Goal: Ask a question: Seek information or help from site administrators or community

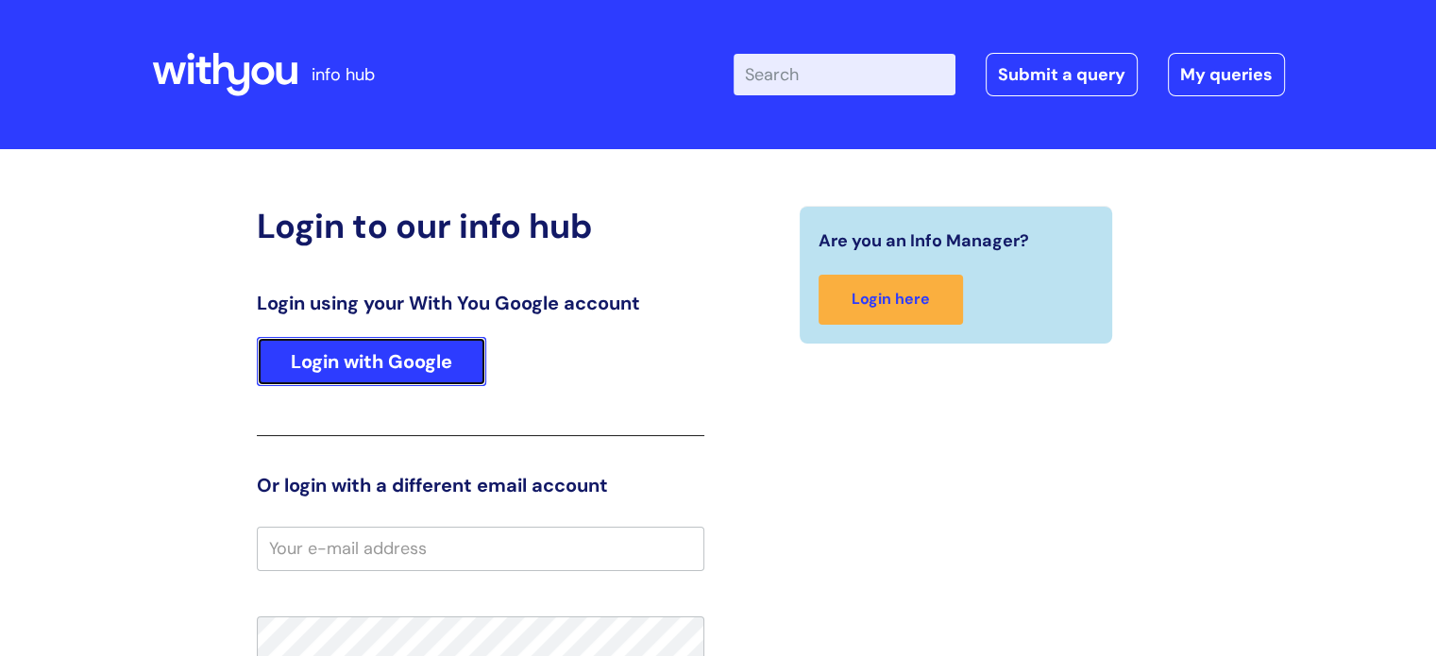
click at [357, 353] on link "Login with Google" at bounding box center [371, 361] width 229 height 49
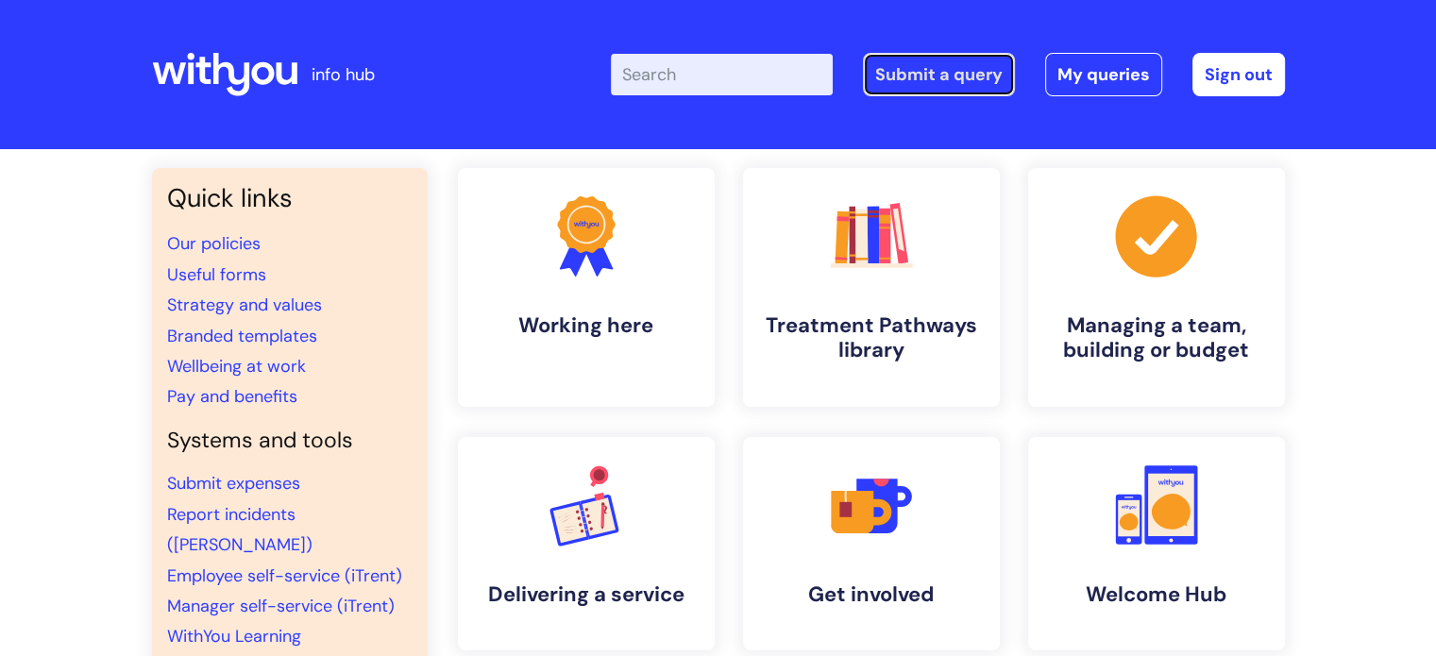
click at [971, 81] on link "Submit a query" at bounding box center [939, 74] width 152 height 43
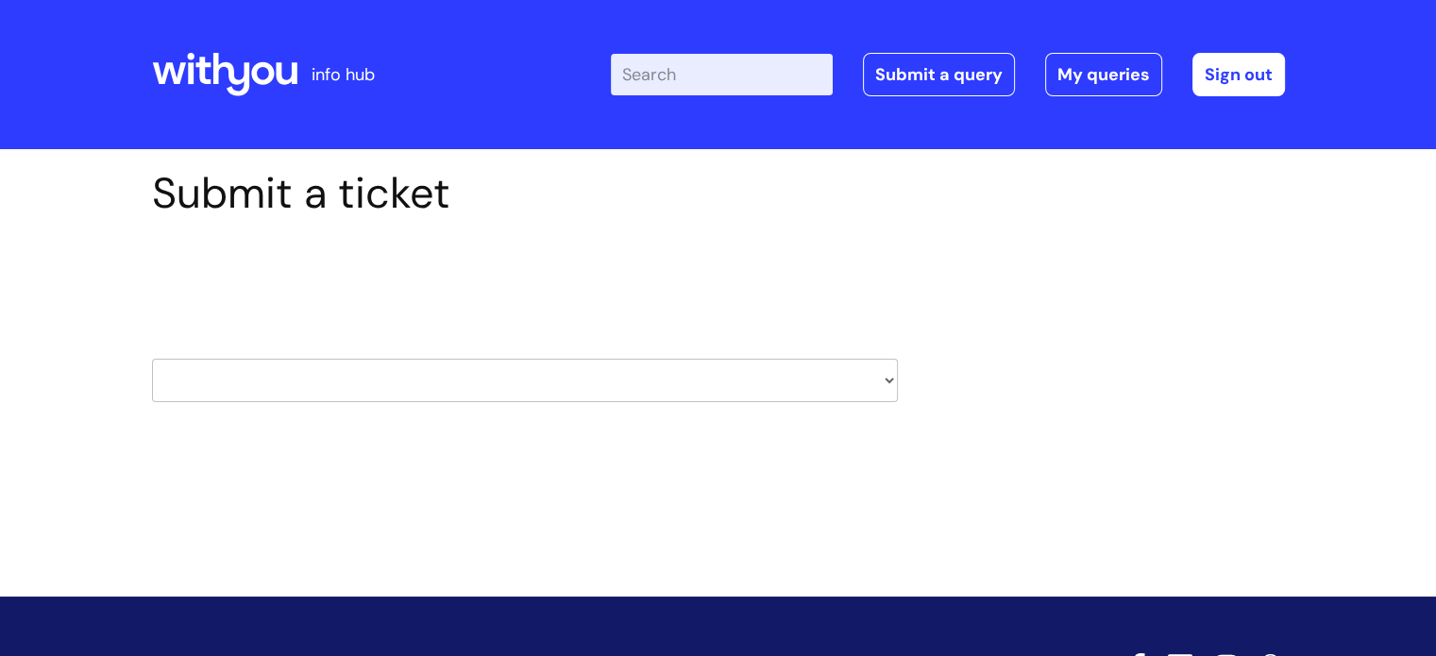
click at [882, 377] on select "HR / People IT and Support Clinical Drug Alerts Finance Accounts Data Support T…" at bounding box center [525, 380] width 746 height 43
select select "hr_/_people"
click at [152, 359] on select "HR / People IT and Support Clinical Drug Alerts Finance Accounts Data Support T…" at bounding box center [525, 380] width 746 height 43
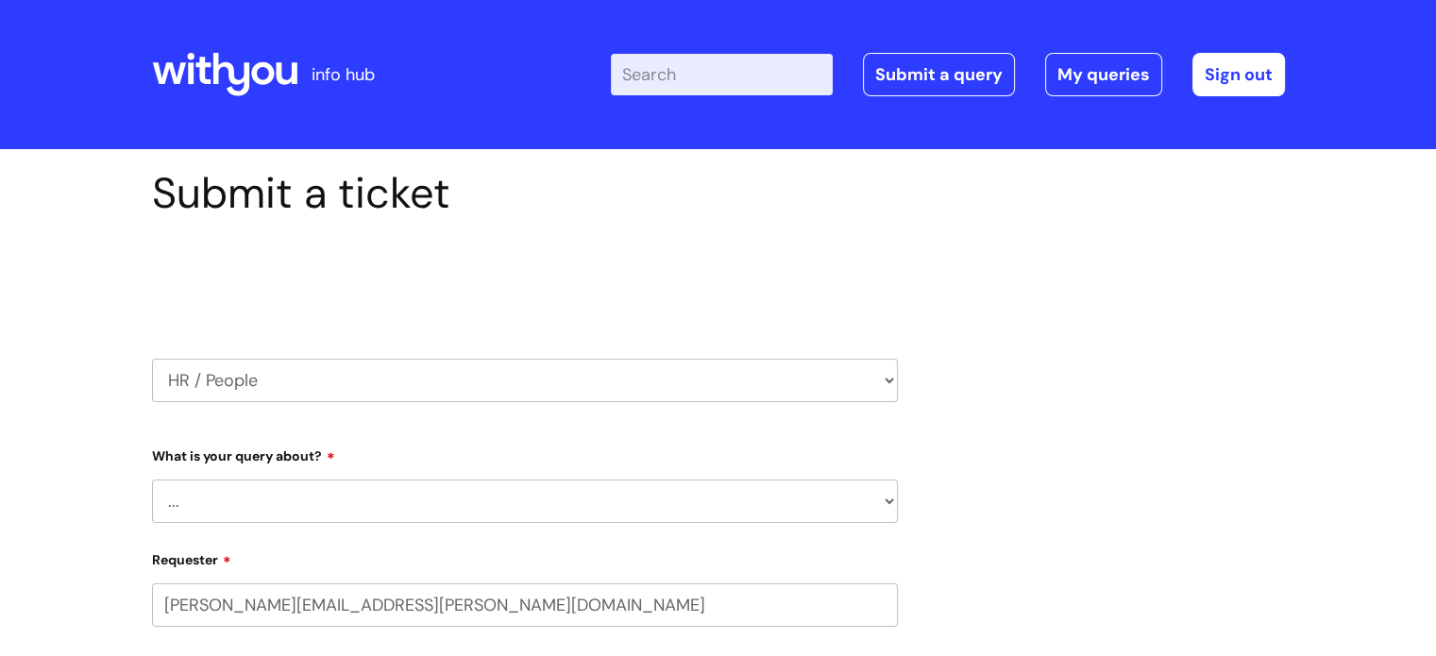
select select "80004157222"
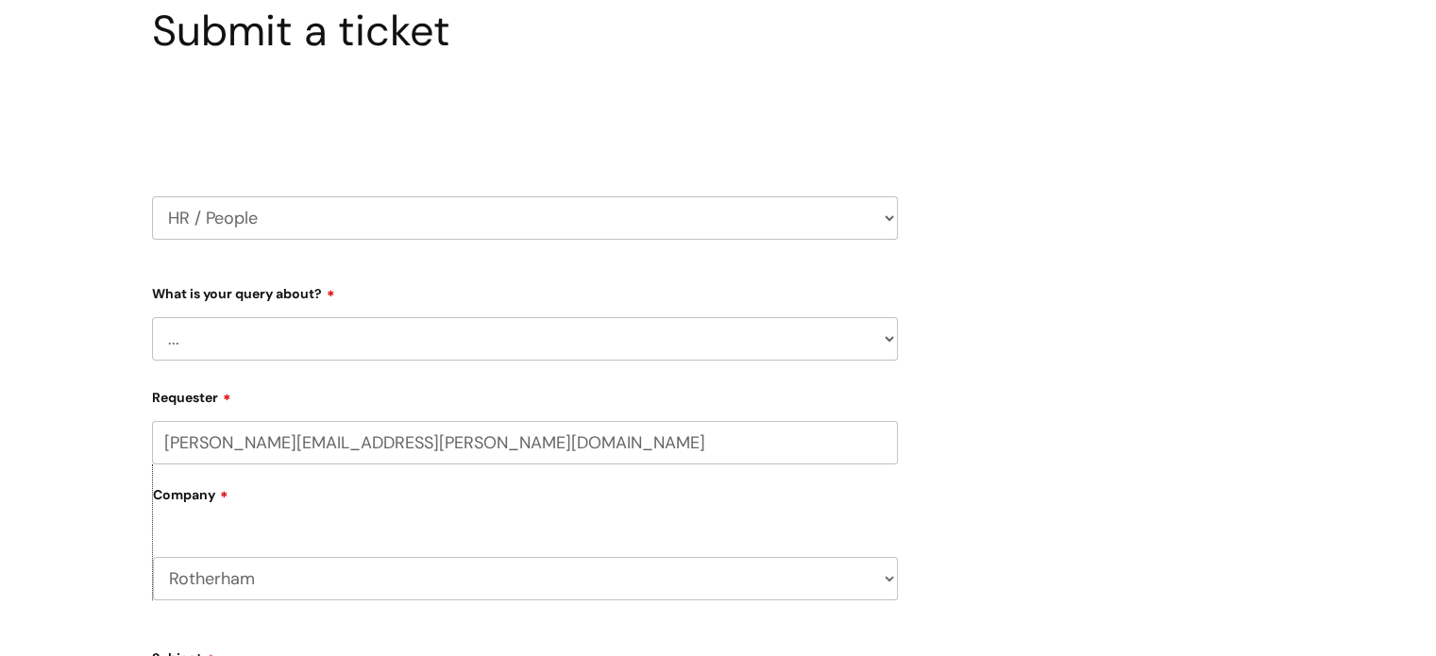
scroll to position [189, 0]
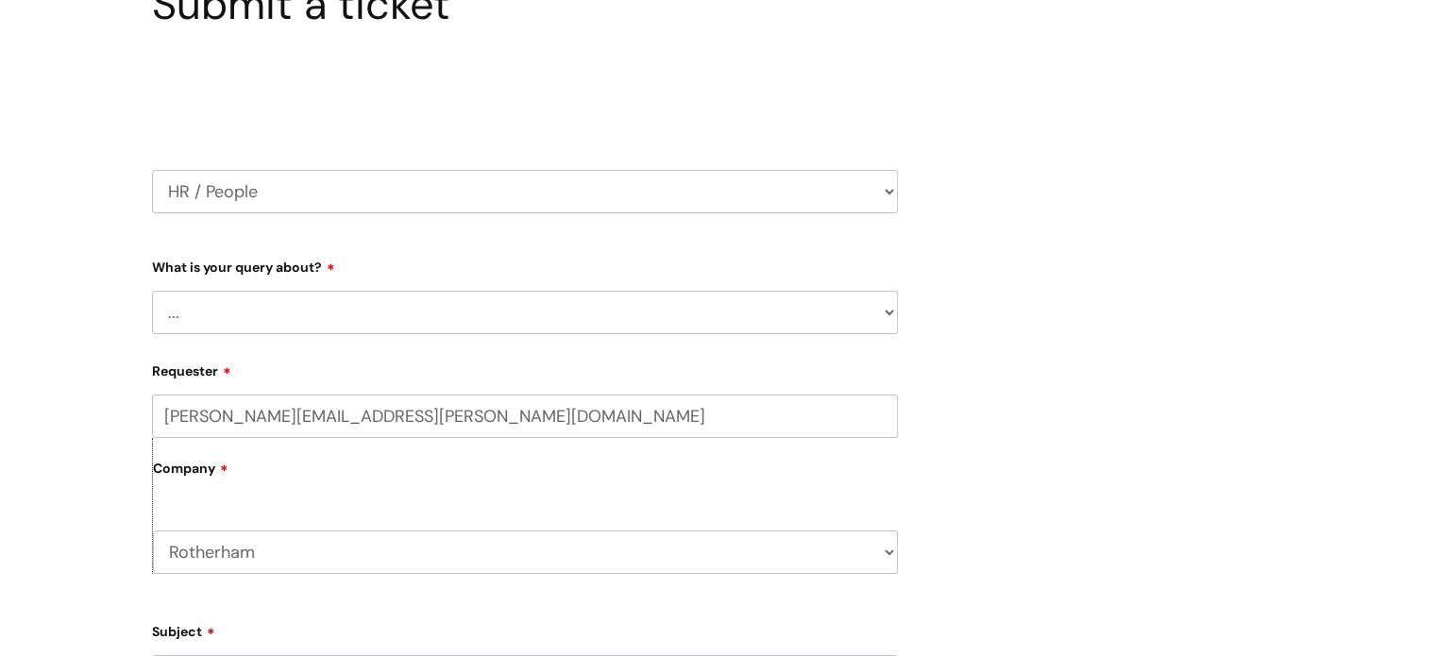
click at [883, 315] on select "... Absence Query Holiday Query Employee change request General HR Query iTrent…" at bounding box center [525, 312] width 746 height 43
select select "General HR Query"
click at [152, 291] on select "... Absence Query Holiday Query Employee change request General HR Query iTrent…" at bounding box center [525, 312] width 746 height 43
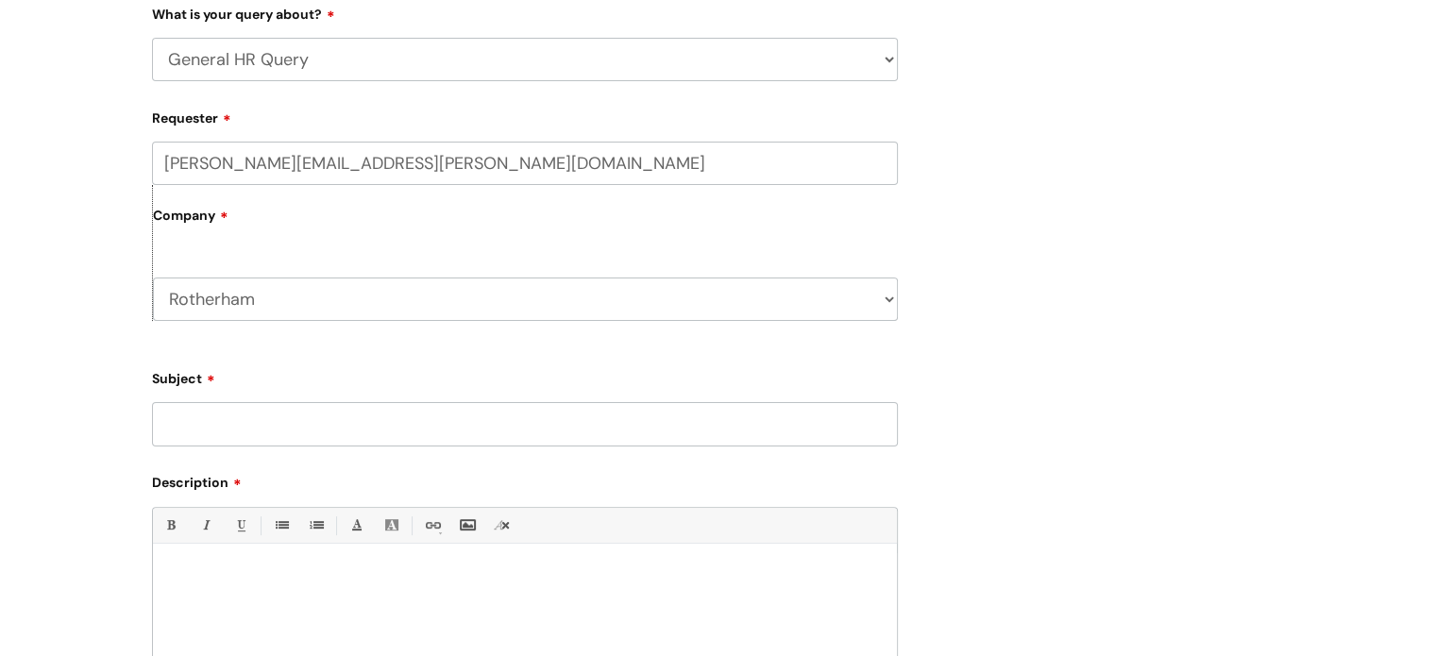
scroll to position [472, 0]
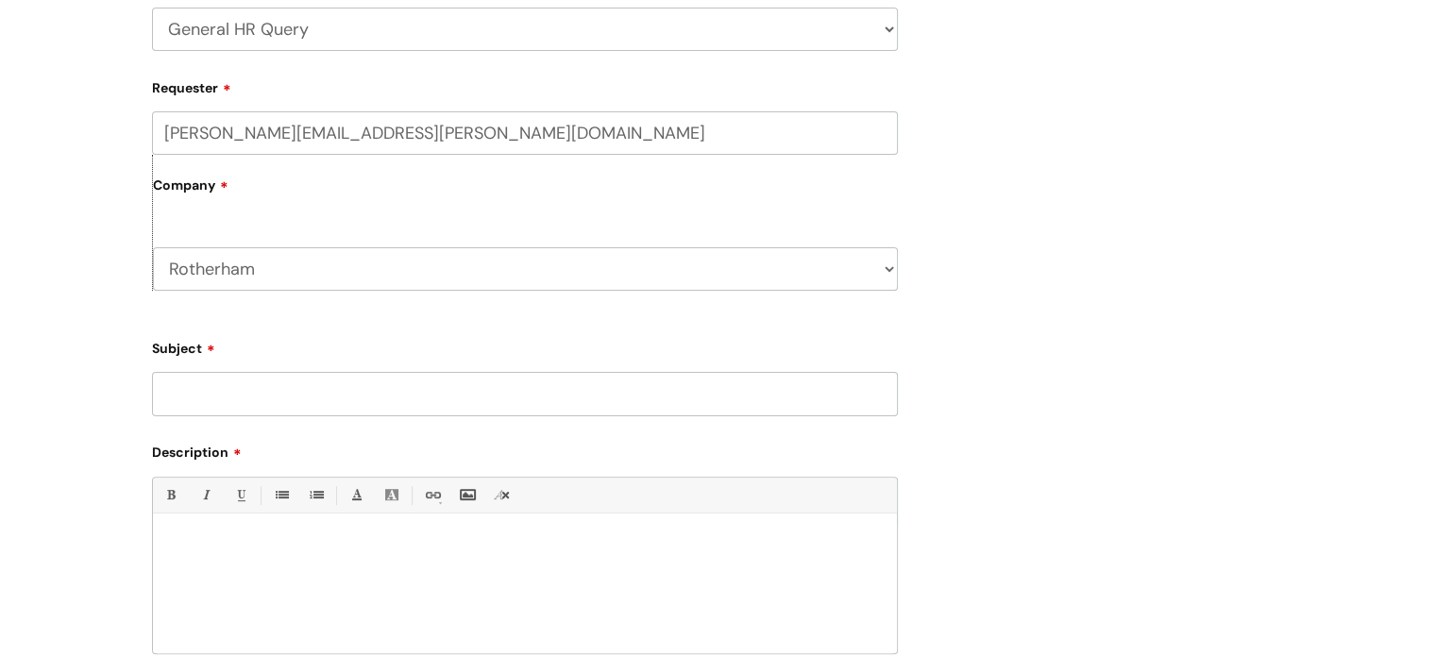
click at [428, 400] on input "Subject" at bounding box center [525, 393] width 746 height 43
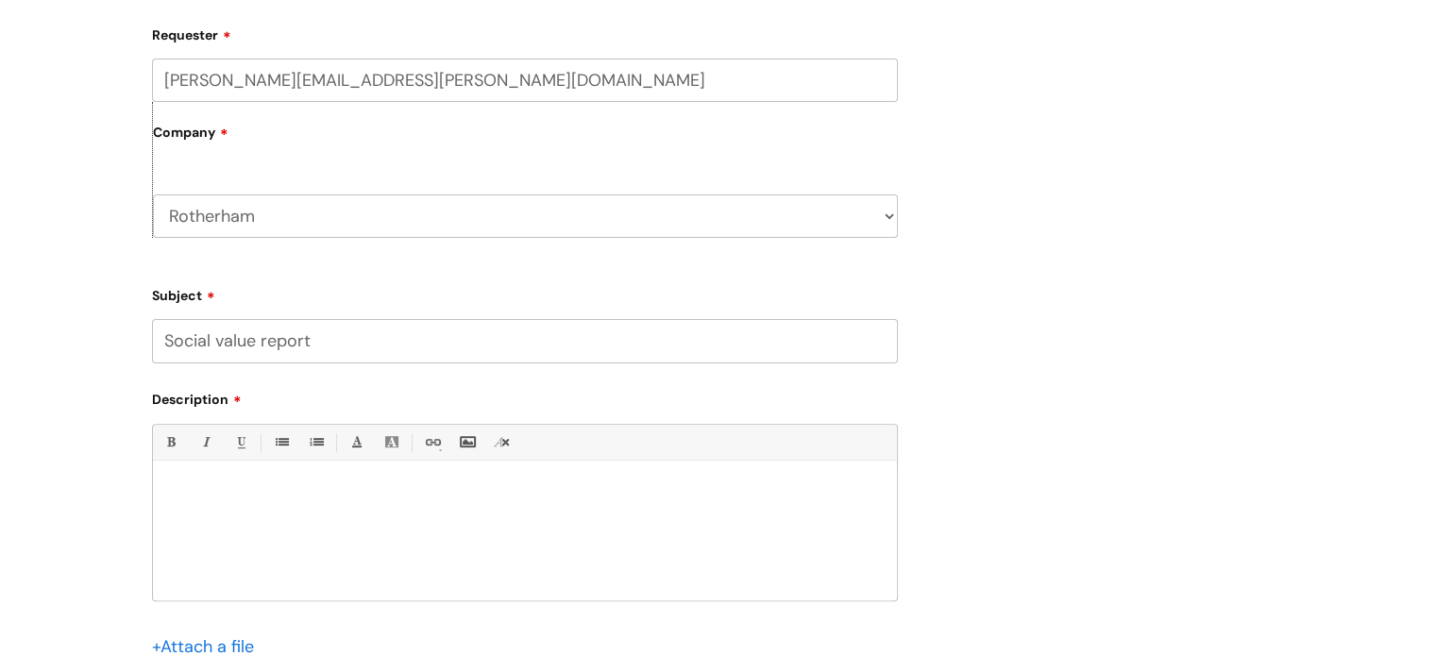
scroll to position [567, 0]
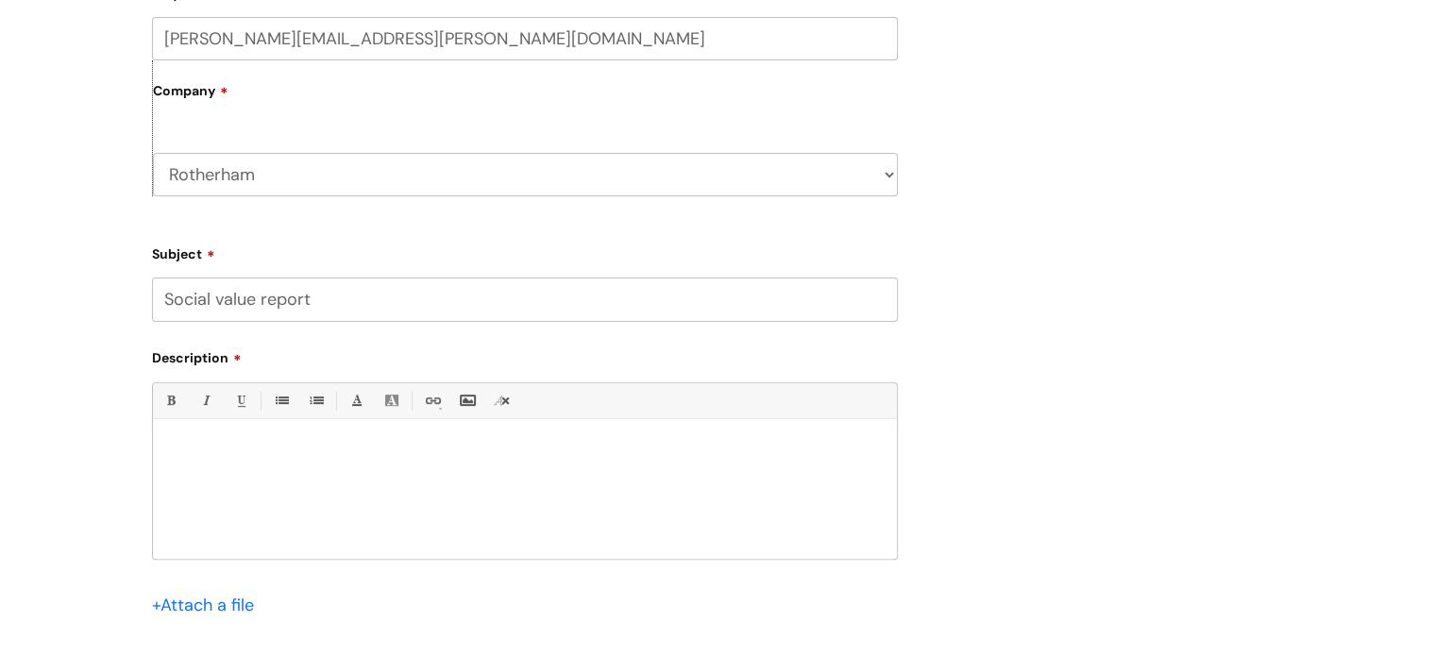
type input "Social value report"
click at [216, 437] on div at bounding box center [525, 494] width 744 height 130
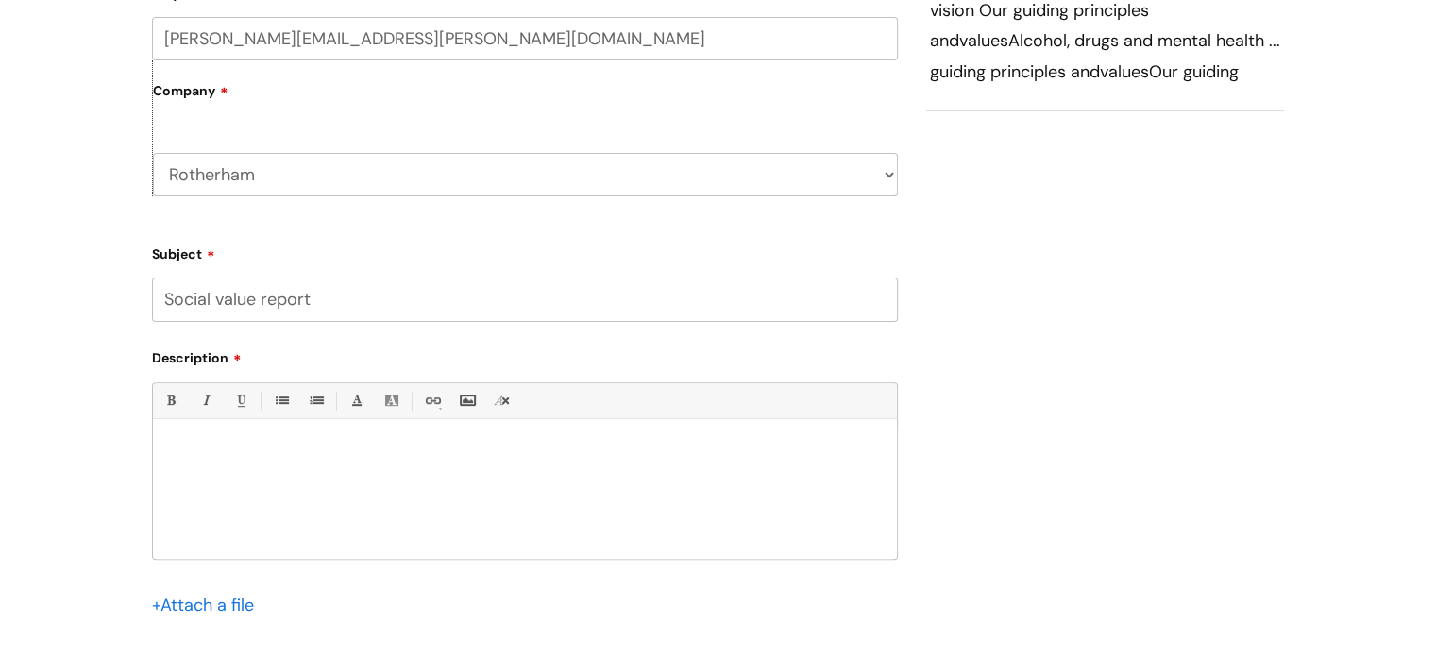
paste div
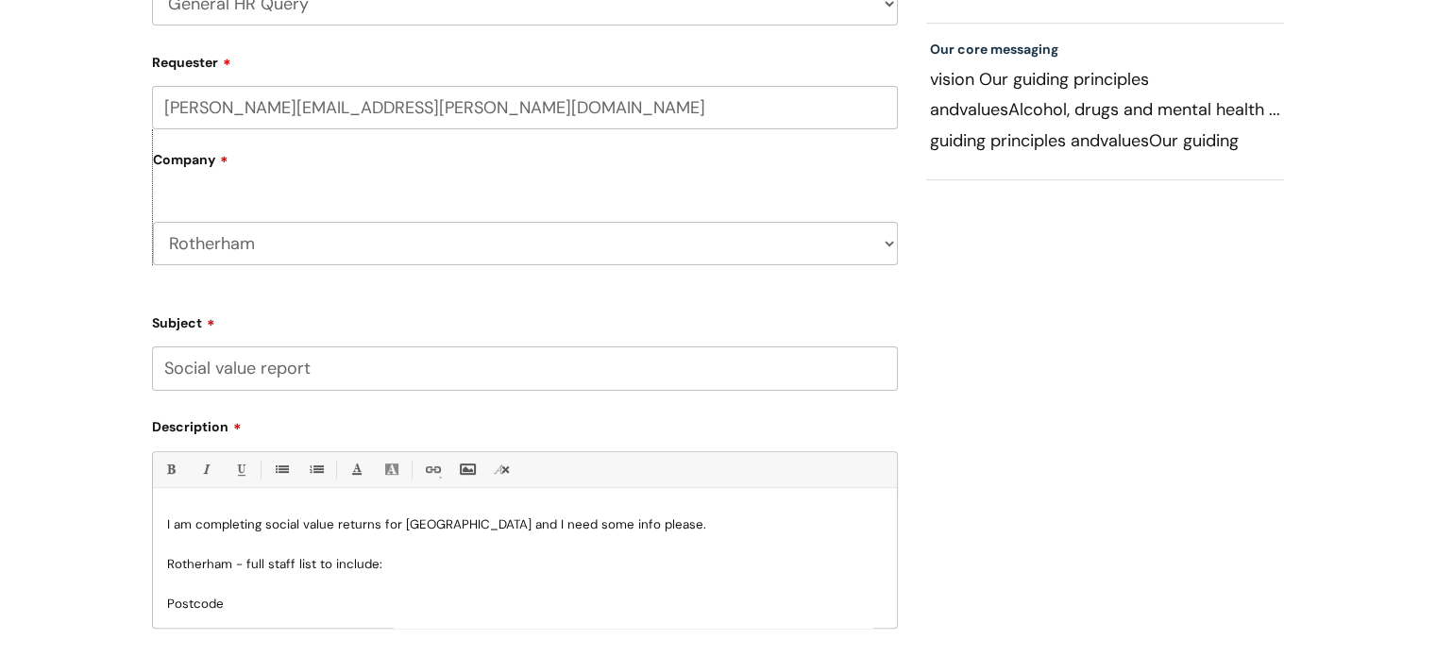
scroll to position [472, 0]
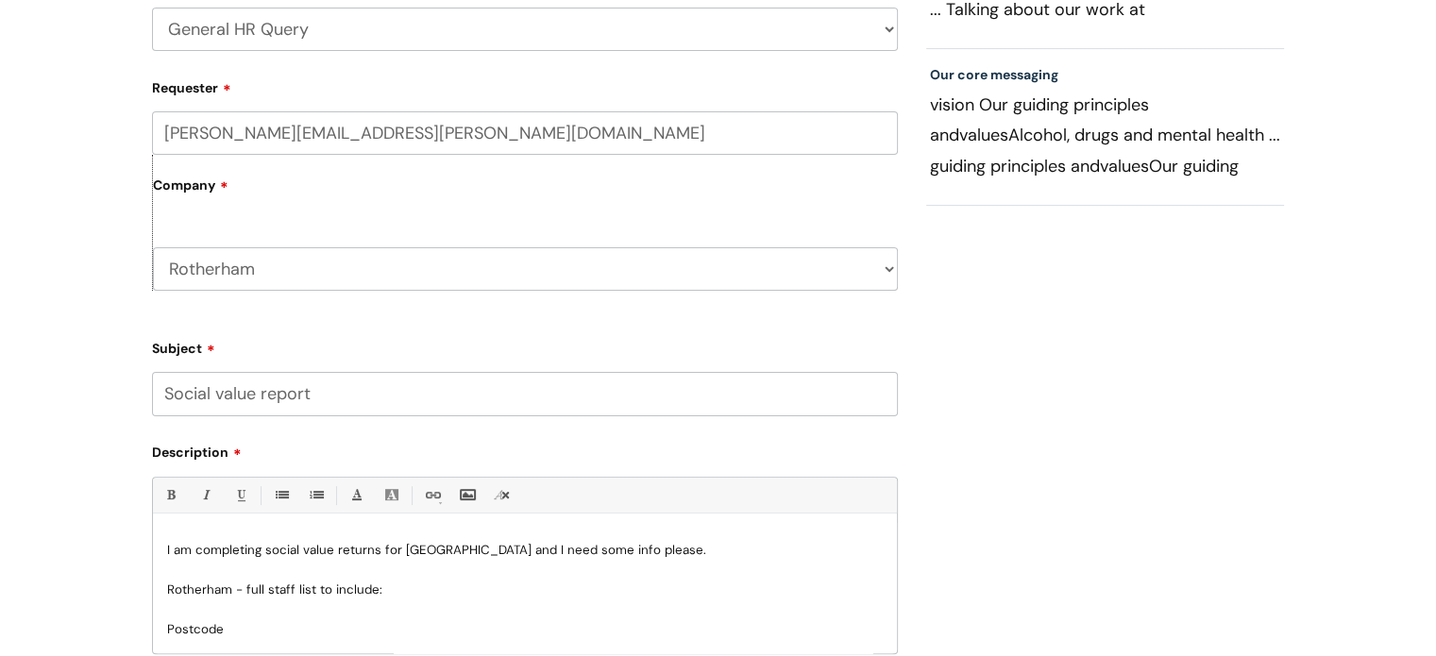
click at [162, 543] on div "I am completing social value returns for Rotherham and I need some info please.…" at bounding box center [525, 588] width 744 height 130
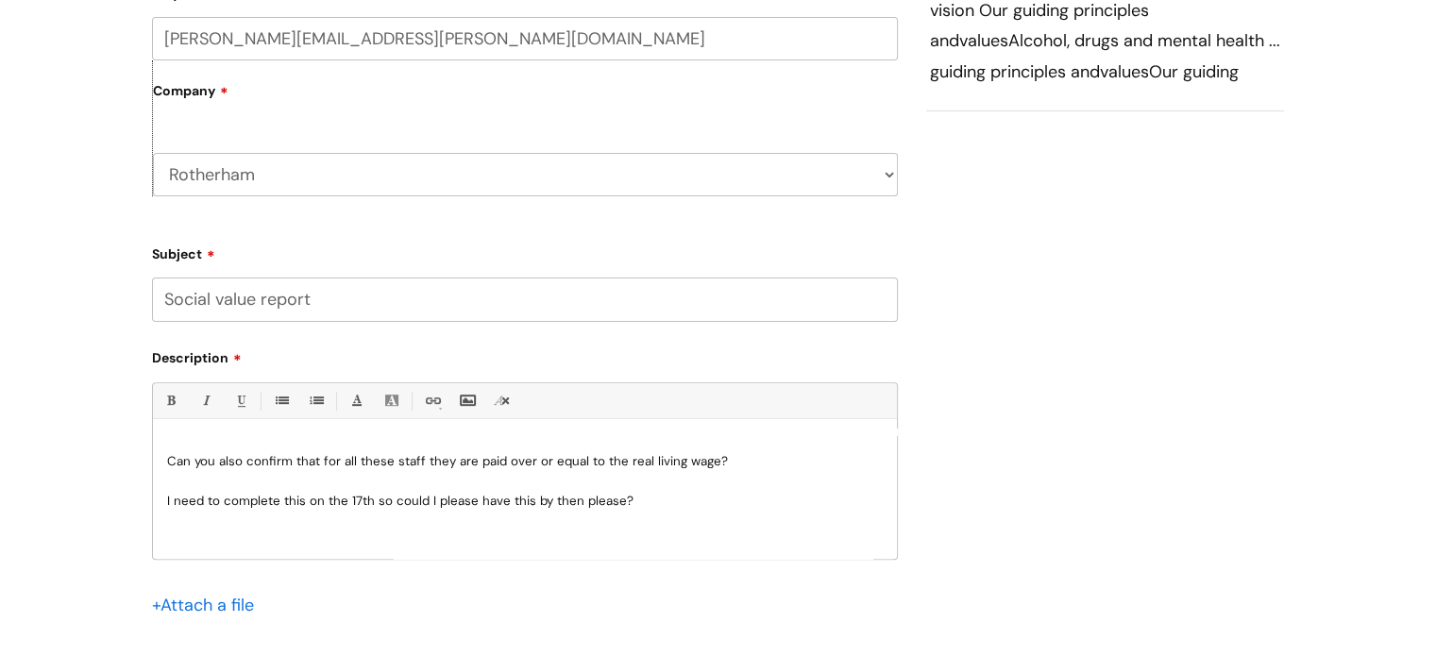
scroll to position [661, 0]
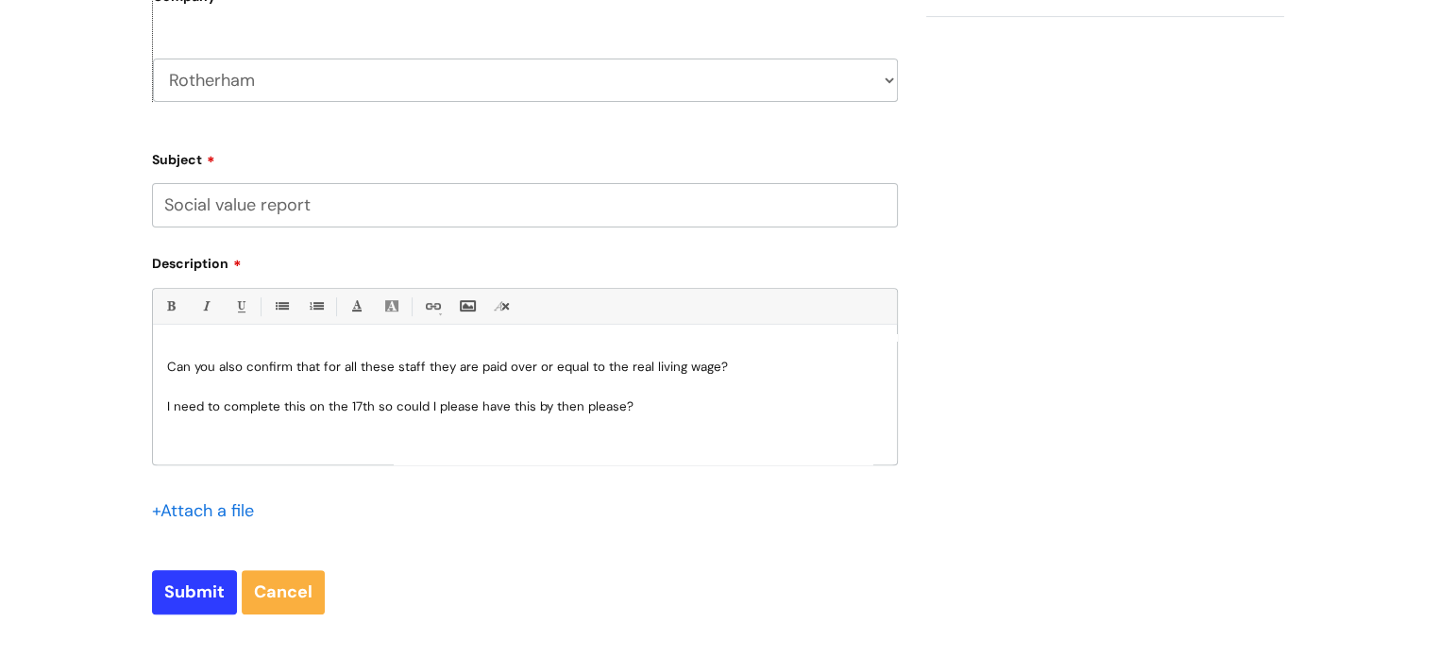
click at [167, 435] on p at bounding box center [525, 441] width 716 height 17
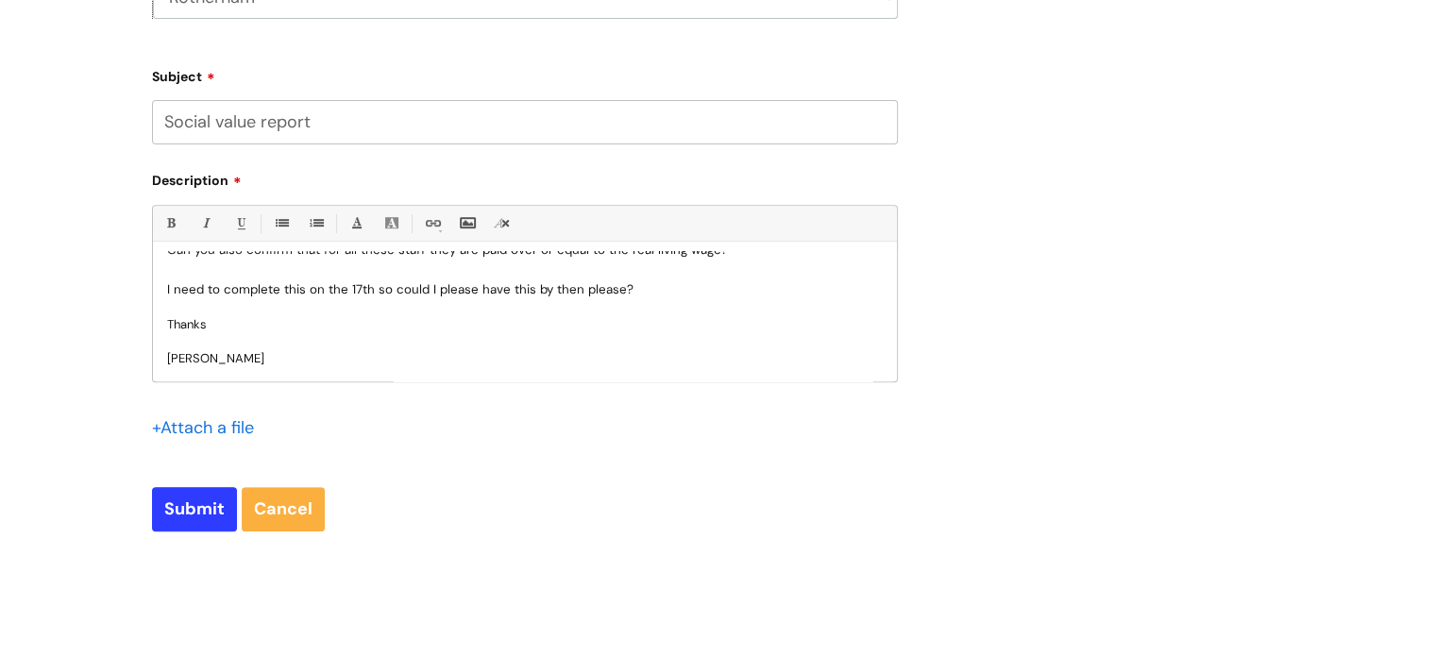
scroll to position [755, 0]
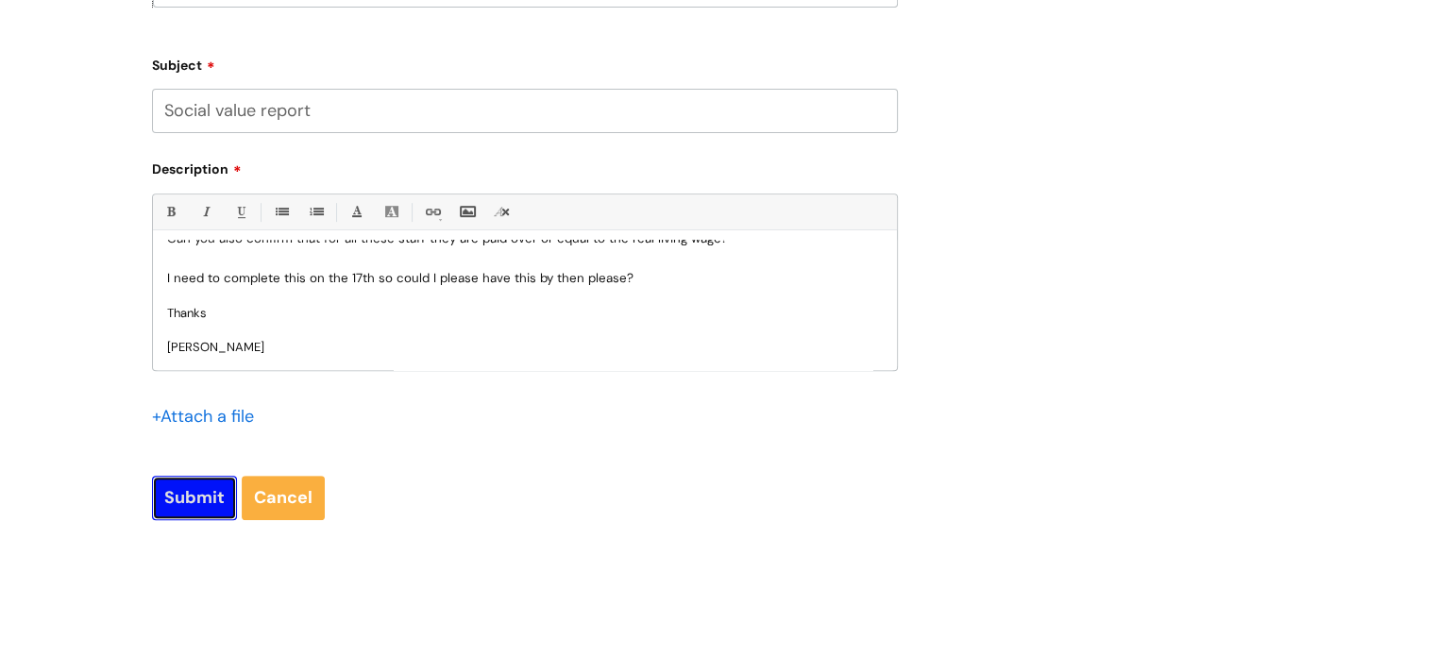
click at [186, 502] on input "Submit" at bounding box center [194, 497] width 85 height 43
type input "Please Wait..."
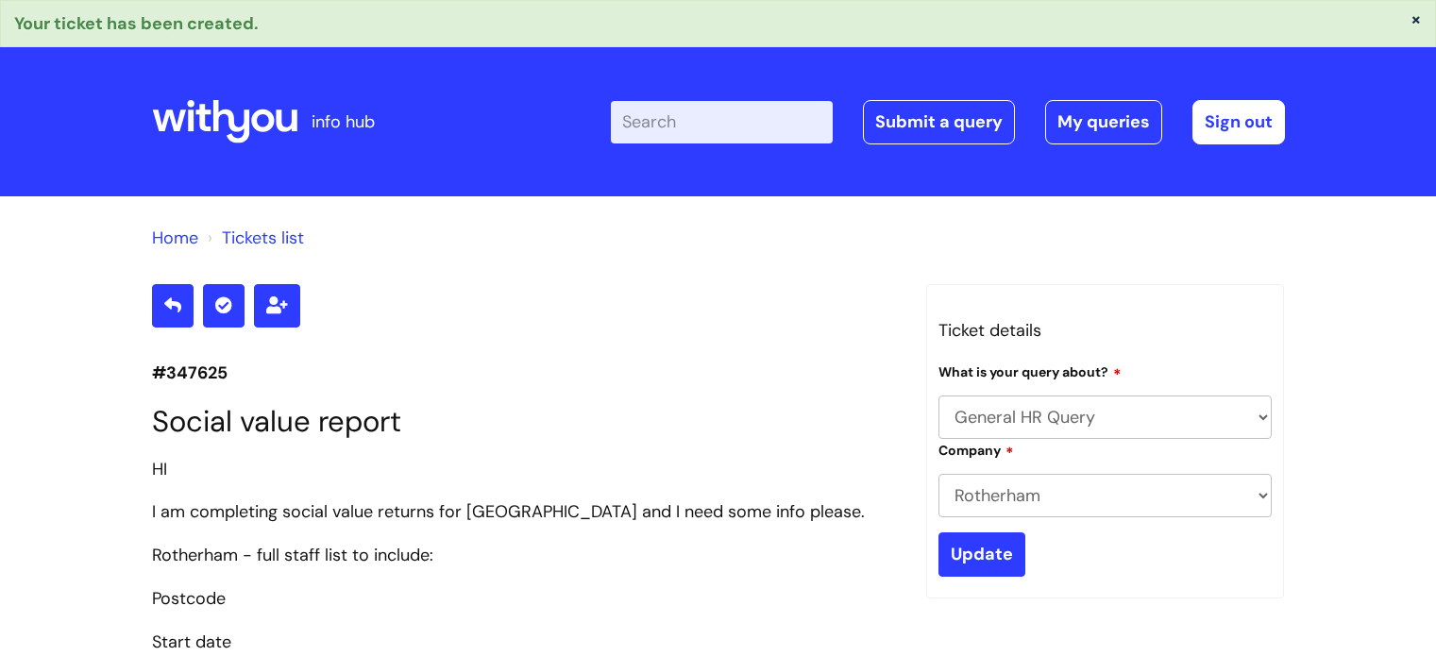
select select "General HR Query"
click at [1114, 114] on link "My queries" at bounding box center [1103, 121] width 117 height 43
